Goal: Check status: Check status

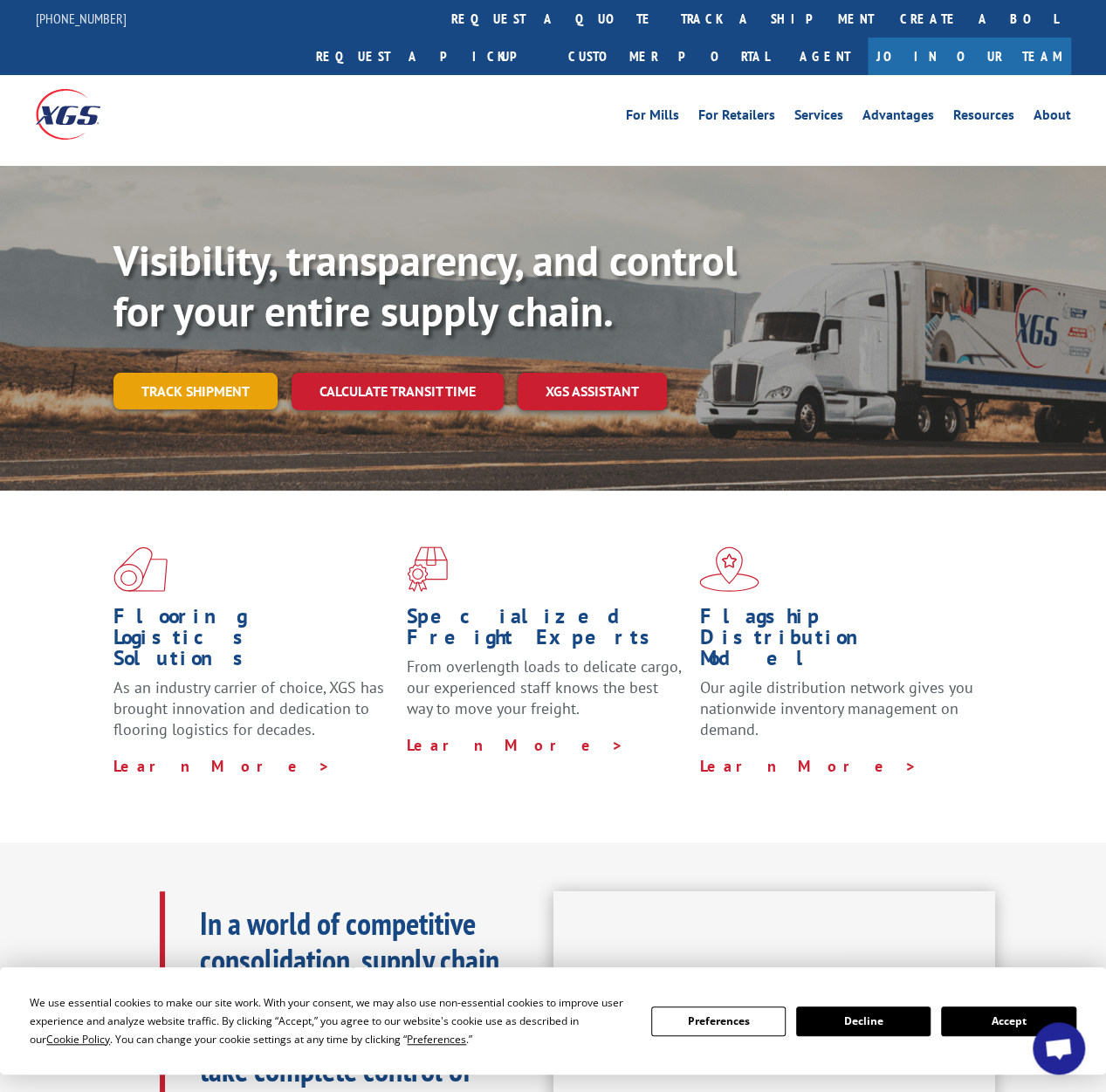
click at [199, 372] on link "Track shipment" at bounding box center [195, 390] width 164 height 36
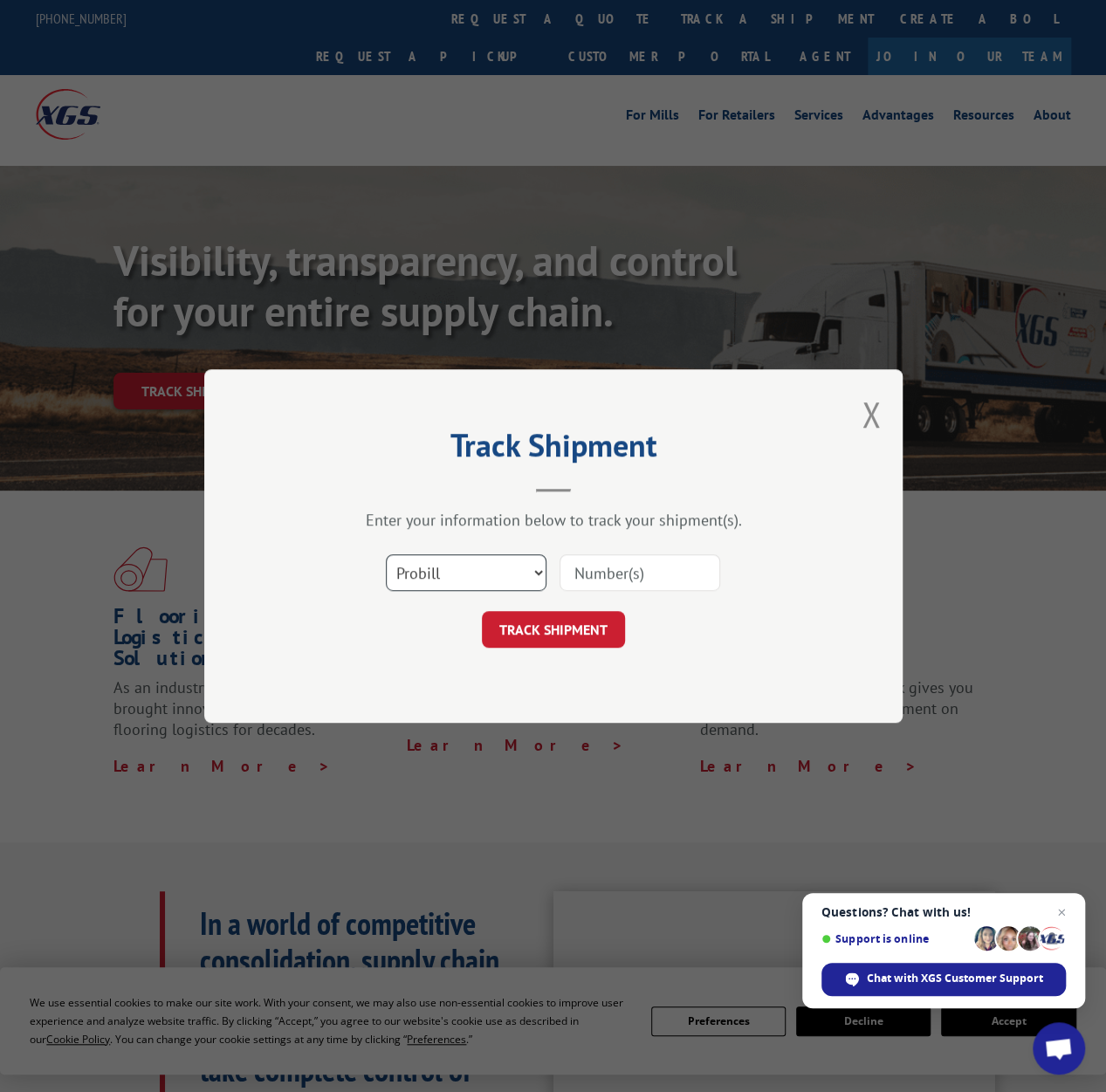
click at [545, 557] on select "Select category... Probill BOL PO" at bounding box center [466, 572] width 161 height 36
select select "po"
click at [386, 554] on select "Select category... Probill BOL PO" at bounding box center [466, 572] width 161 height 36
click at [619, 574] on input at bounding box center [639, 572] width 161 height 36
type input "297491347"
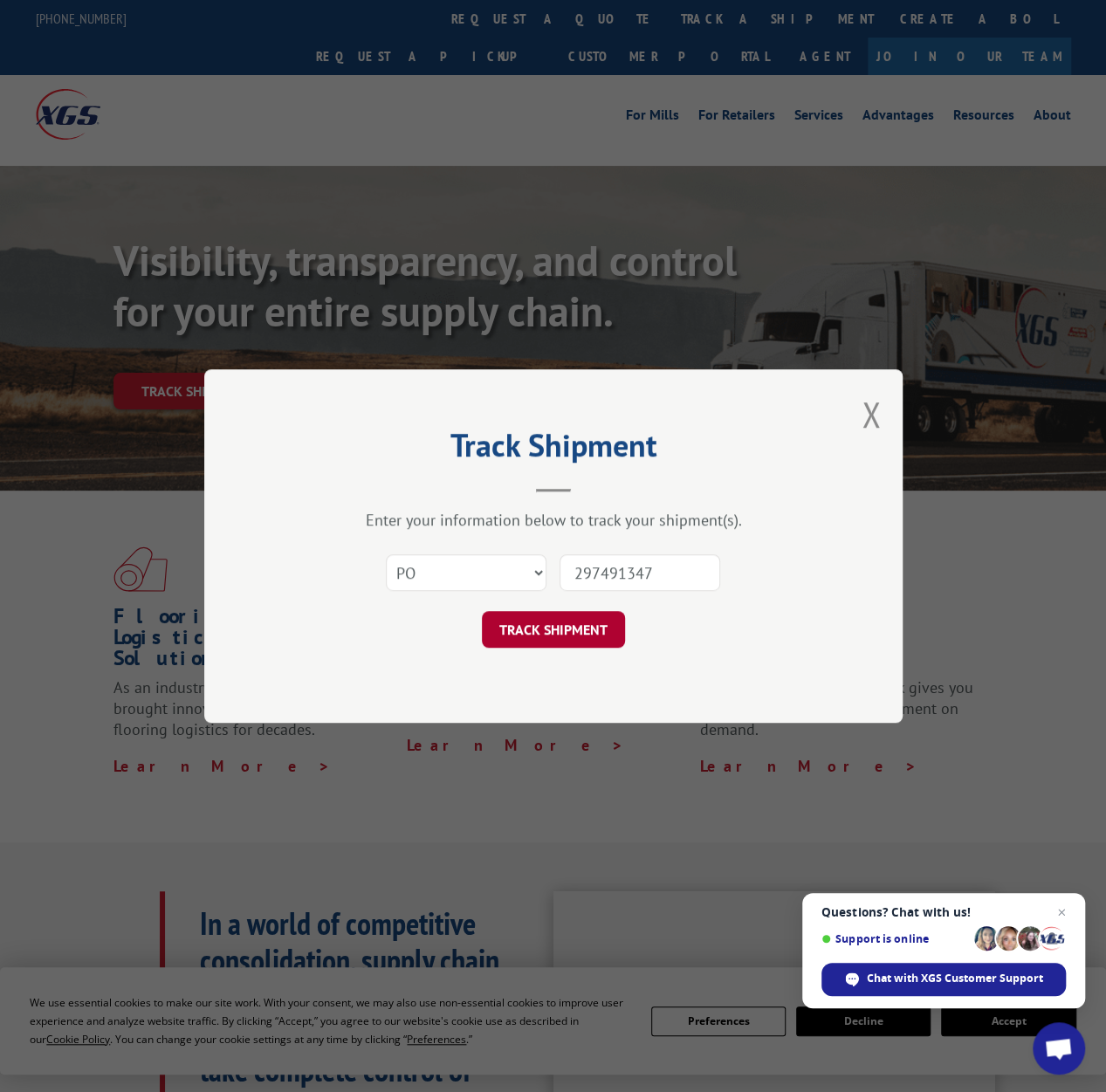
click at [525, 630] on button "TRACK SHIPMENT" at bounding box center [553, 628] width 143 height 36
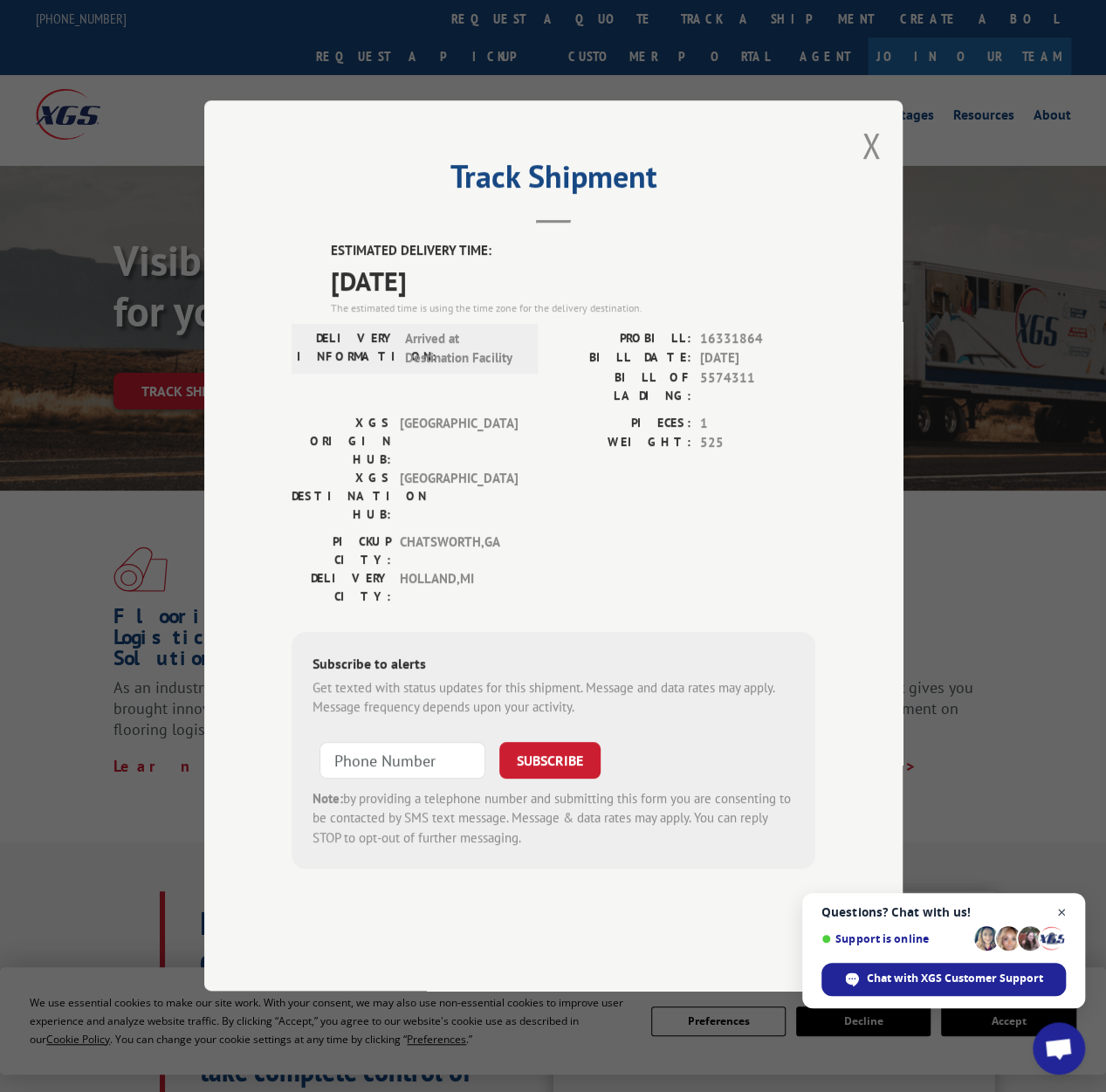
click at [1055, 913] on span "Close chat" at bounding box center [1062, 912] width 22 height 22
